Goal: Use online tool/utility: Utilize a website feature to perform a specific function

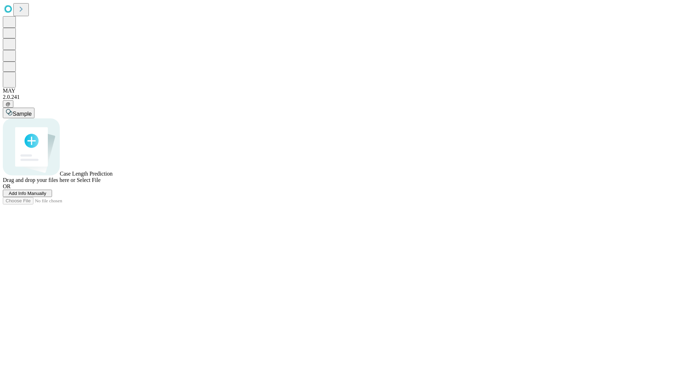
click at [46, 196] on span "Add Info Manually" at bounding box center [28, 192] width 38 height 5
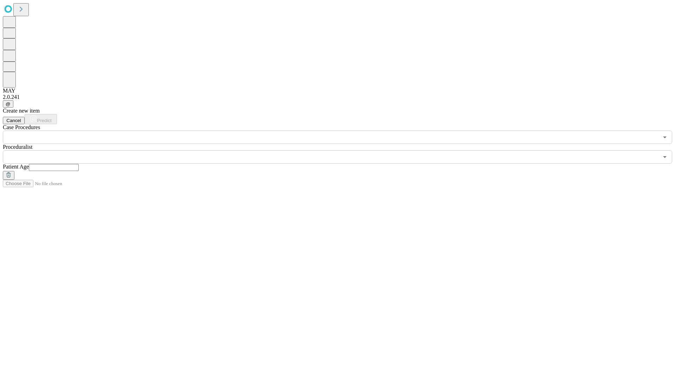
click at [79, 164] on input "text" at bounding box center [54, 167] width 50 height 7
type input "**"
click at [342, 150] on input "text" at bounding box center [330, 156] width 655 height 13
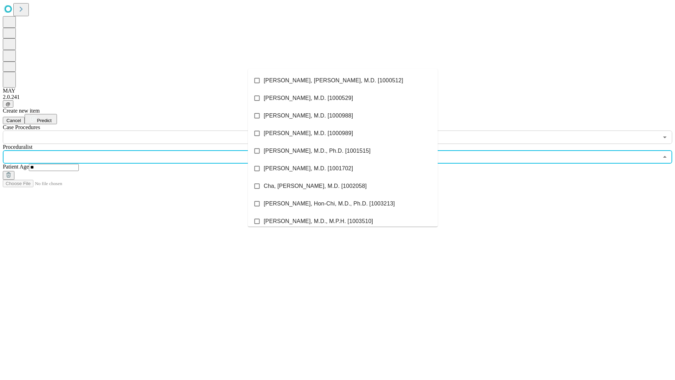
click at [343, 80] on li "[PERSON_NAME], [PERSON_NAME], M.D. [1000512]" at bounding box center [343, 81] width 190 height 18
click at [148, 130] on input "text" at bounding box center [330, 136] width 655 height 13
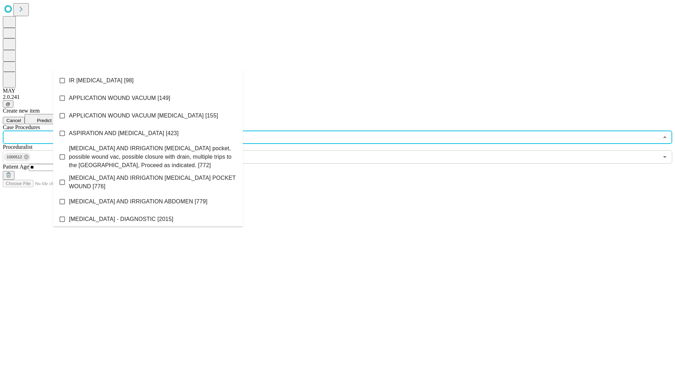
click at [148, 80] on li "IR [MEDICAL_DATA] [98]" at bounding box center [148, 81] width 190 height 18
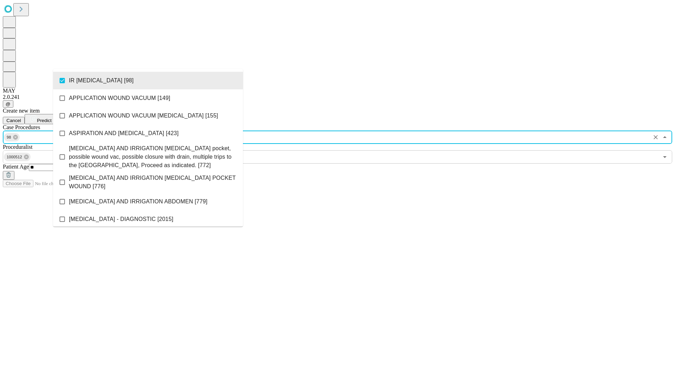
click at [51, 118] on span "Predict" at bounding box center [44, 120] width 14 height 5
